Goal: Navigation & Orientation: Find specific page/section

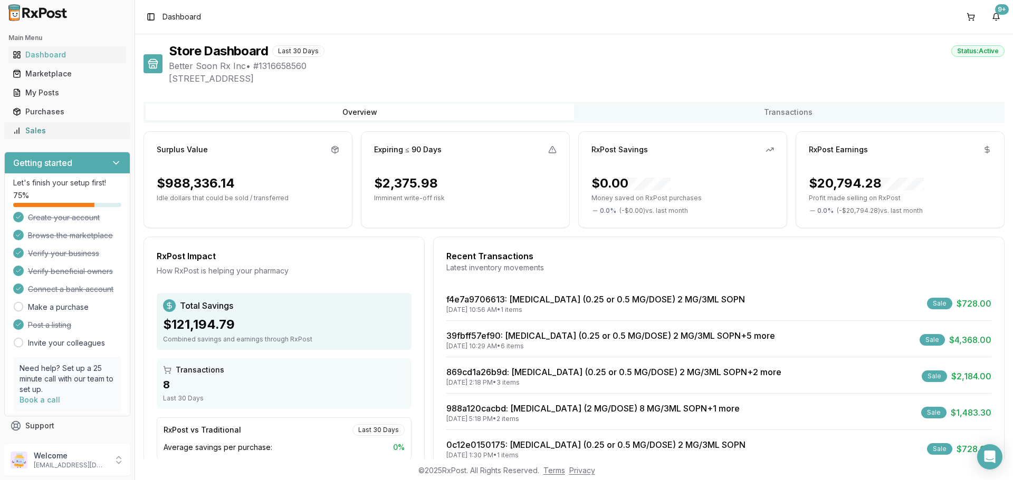
click at [67, 135] on div "Sales" at bounding box center [67, 131] width 109 height 11
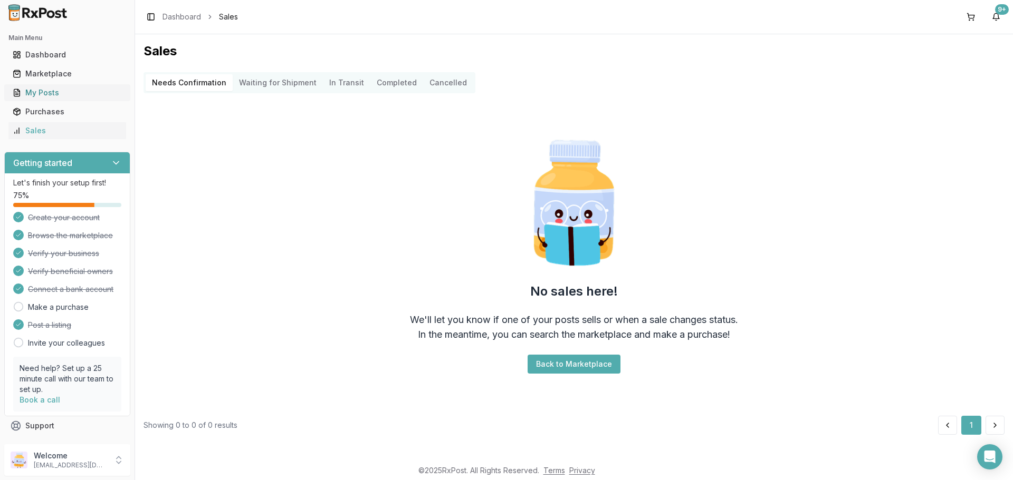
click at [50, 100] on link "My Posts" at bounding box center [67, 92] width 118 height 19
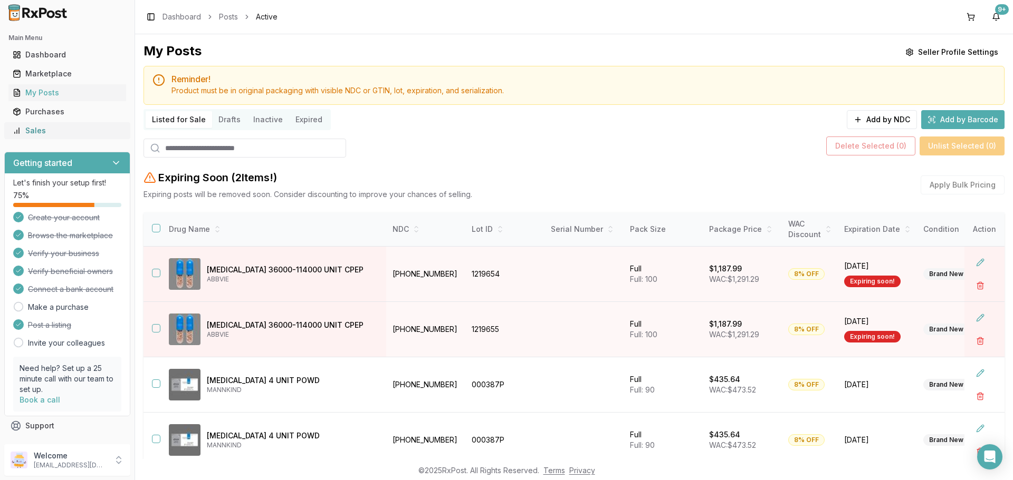
click at [59, 127] on div "Sales" at bounding box center [67, 131] width 109 height 11
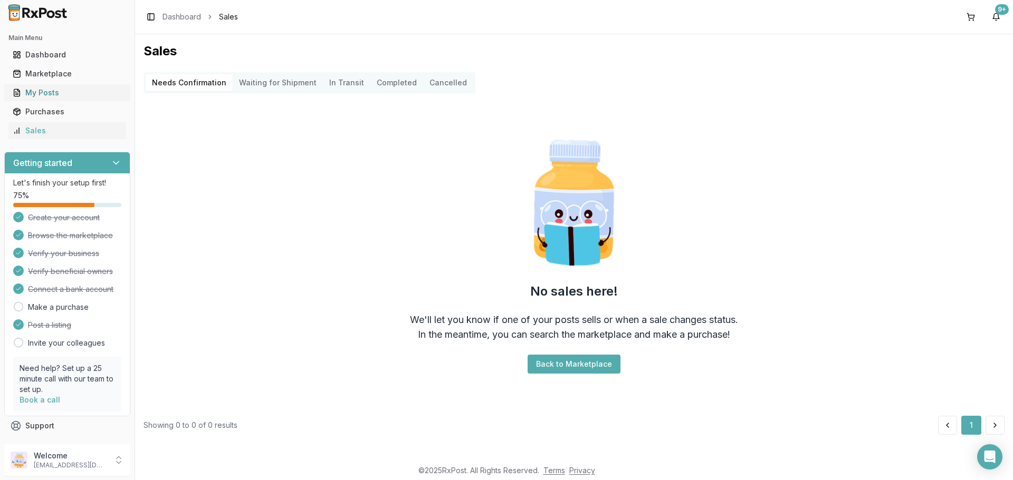
click at [55, 94] on div "My Posts" at bounding box center [67, 93] width 109 height 11
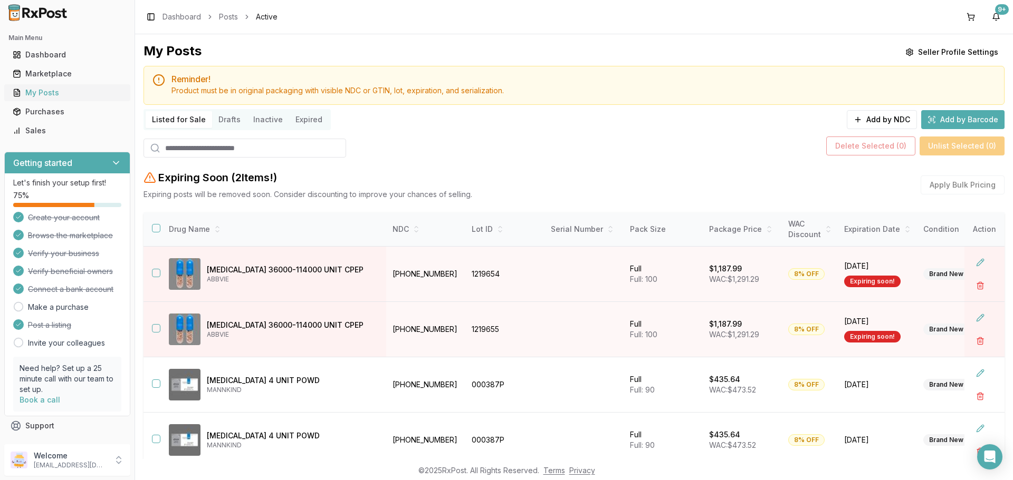
click at [55, 95] on div "My Posts" at bounding box center [67, 93] width 109 height 11
click at [77, 92] on div "My Posts" at bounding box center [67, 93] width 109 height 11
click at [59, 133] on div "Sales" at bounding box center [67, 131] width 109 height 11
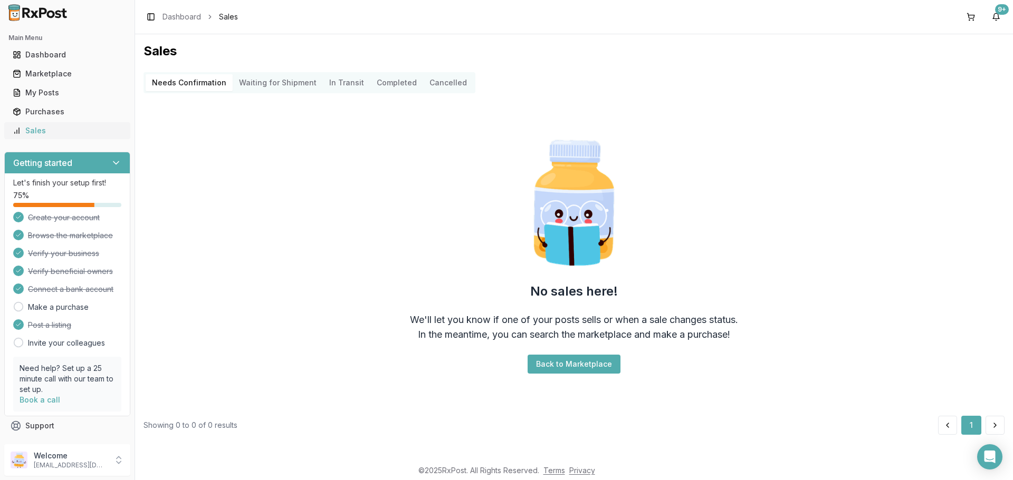
click at [48, 133] on div "Sales" at bounding box center [67, 131] width 109 height 11
click at [49, 91] on div "My Posts" at bounding box center [67, 93] width 109 height 11
